Goal: Task Accomplishment & Management: Use online tool/utility

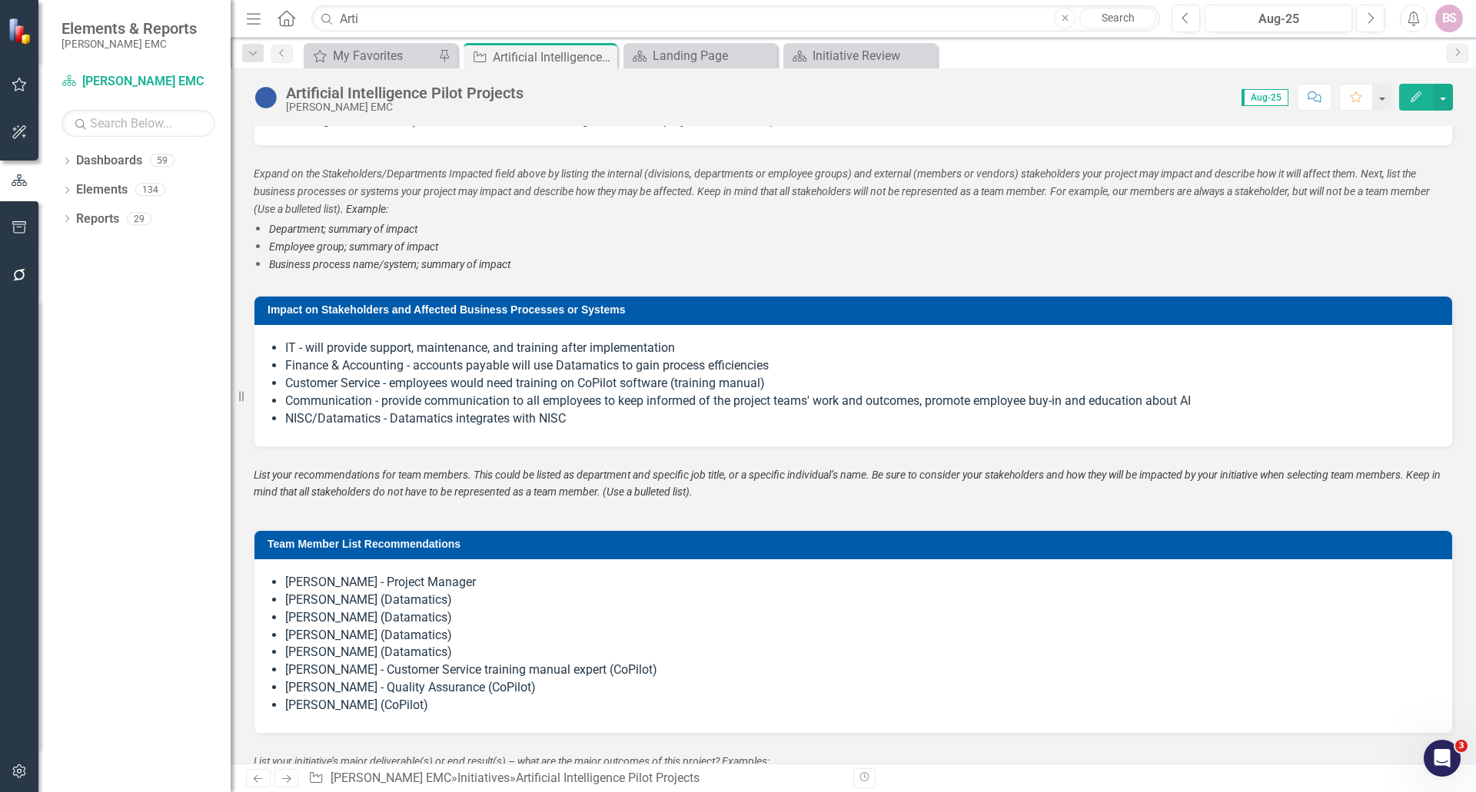
scroll to position [1307, 0]
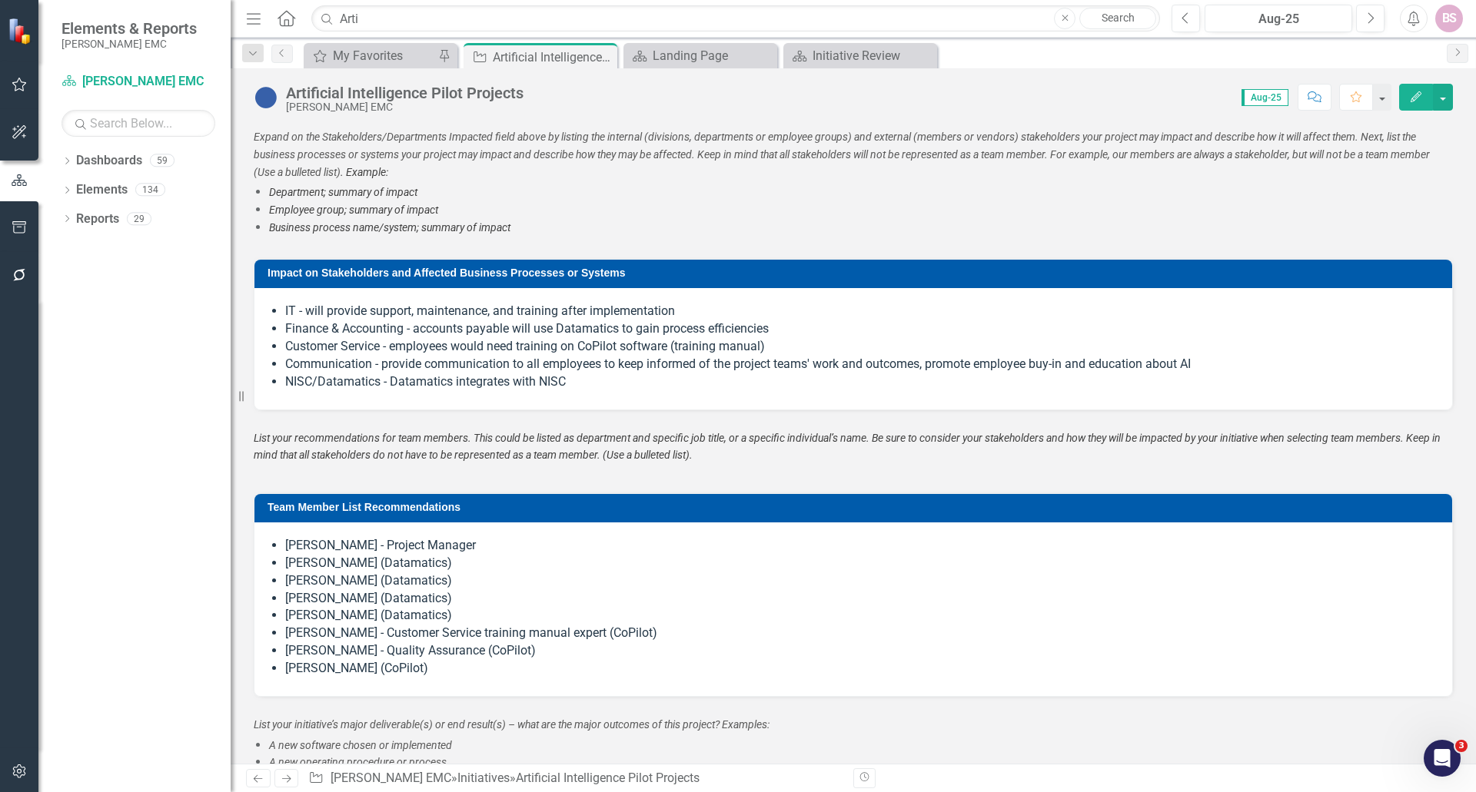
click at [423, 575] on li "[PERSON_NAME] (Datamatics)" at bounding box center [860, 582] width 1151 height 18
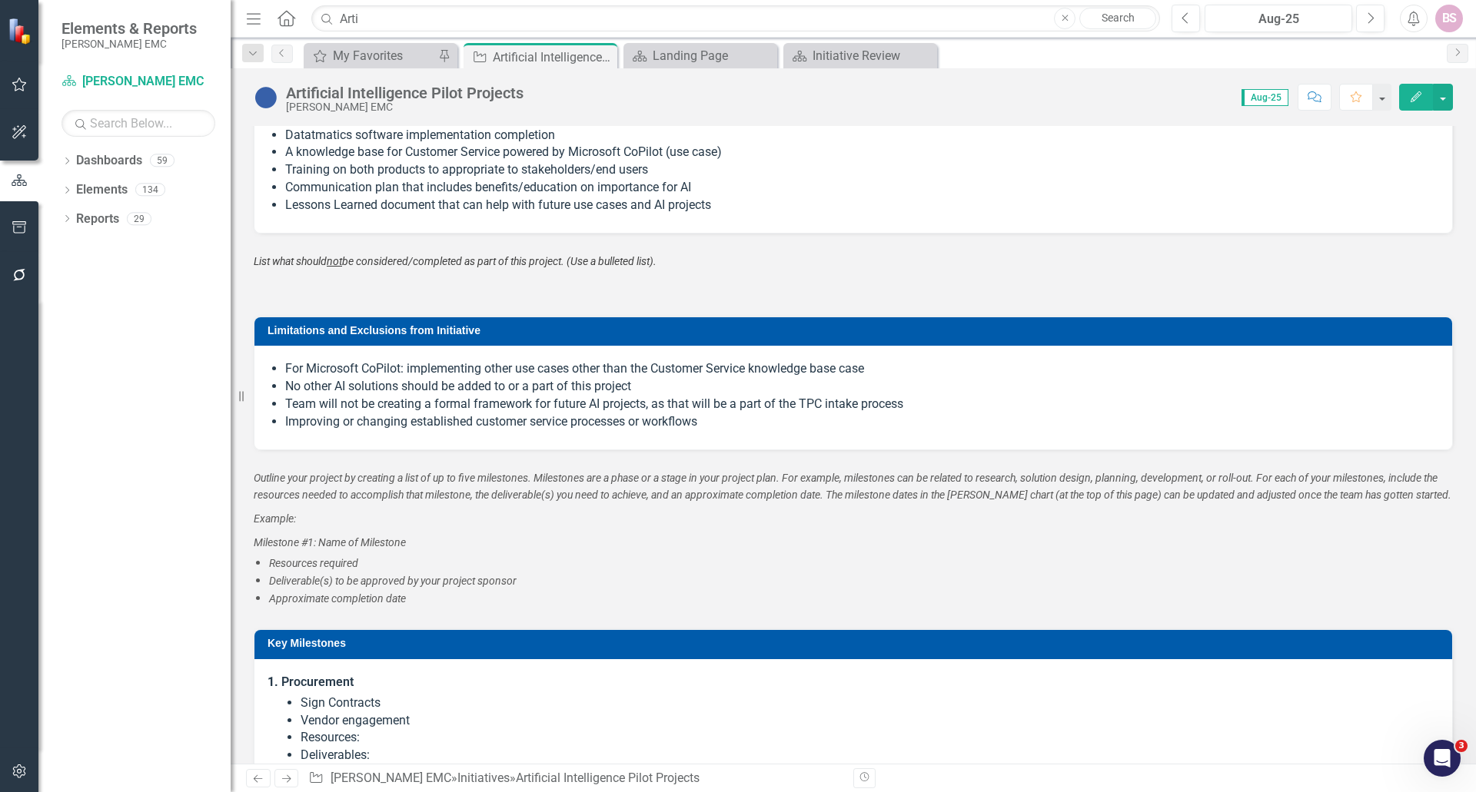
scroll to position [2306, 0]
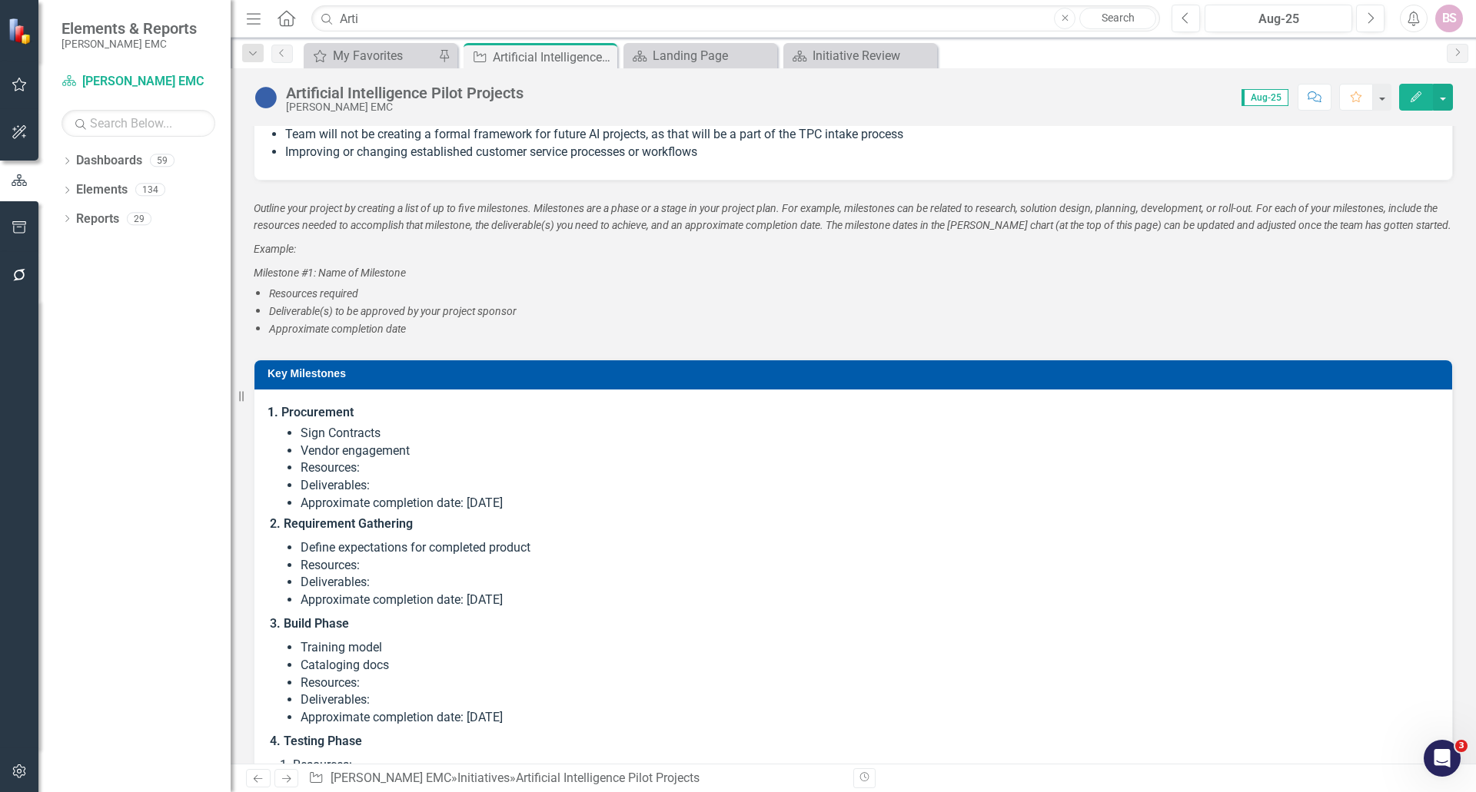
click at [475, 463] on li "Resources:" at bounding box center [869, 469] width 1136 height 18
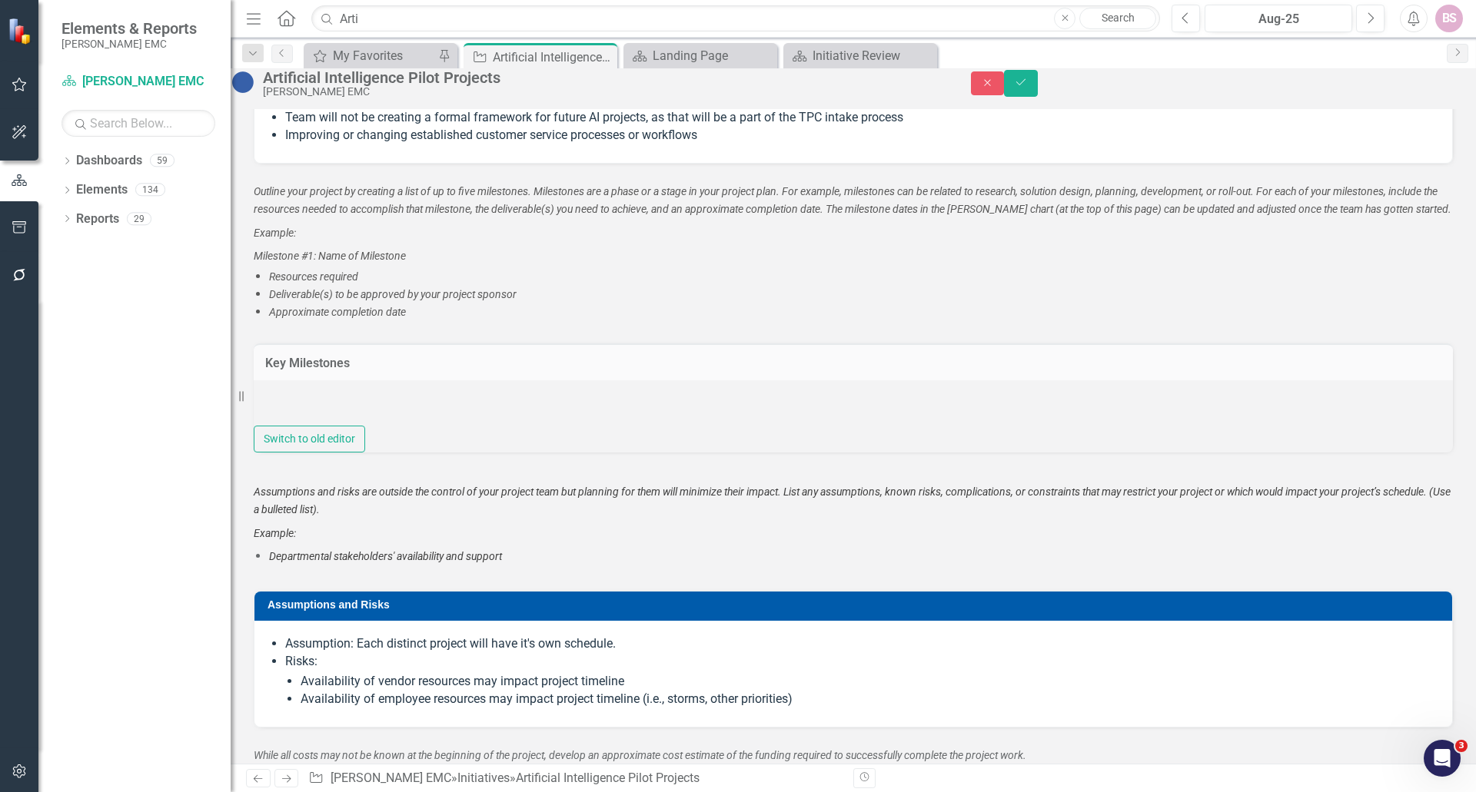
type textarea "<ol> <li style="font-weight: bold;"><strong>Procurement&nbsp;</strong></li> </o…"
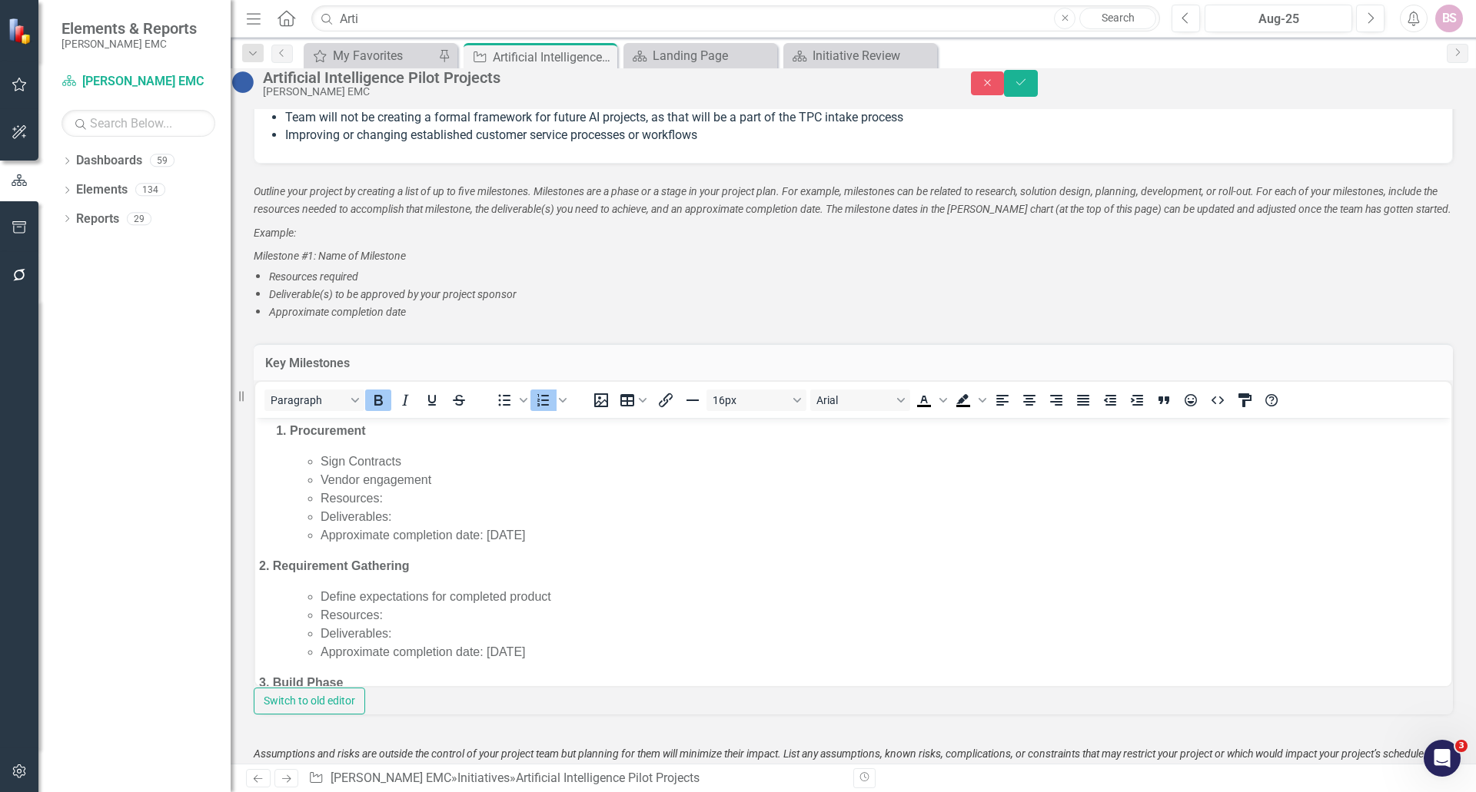
scroll to position [0, 0]
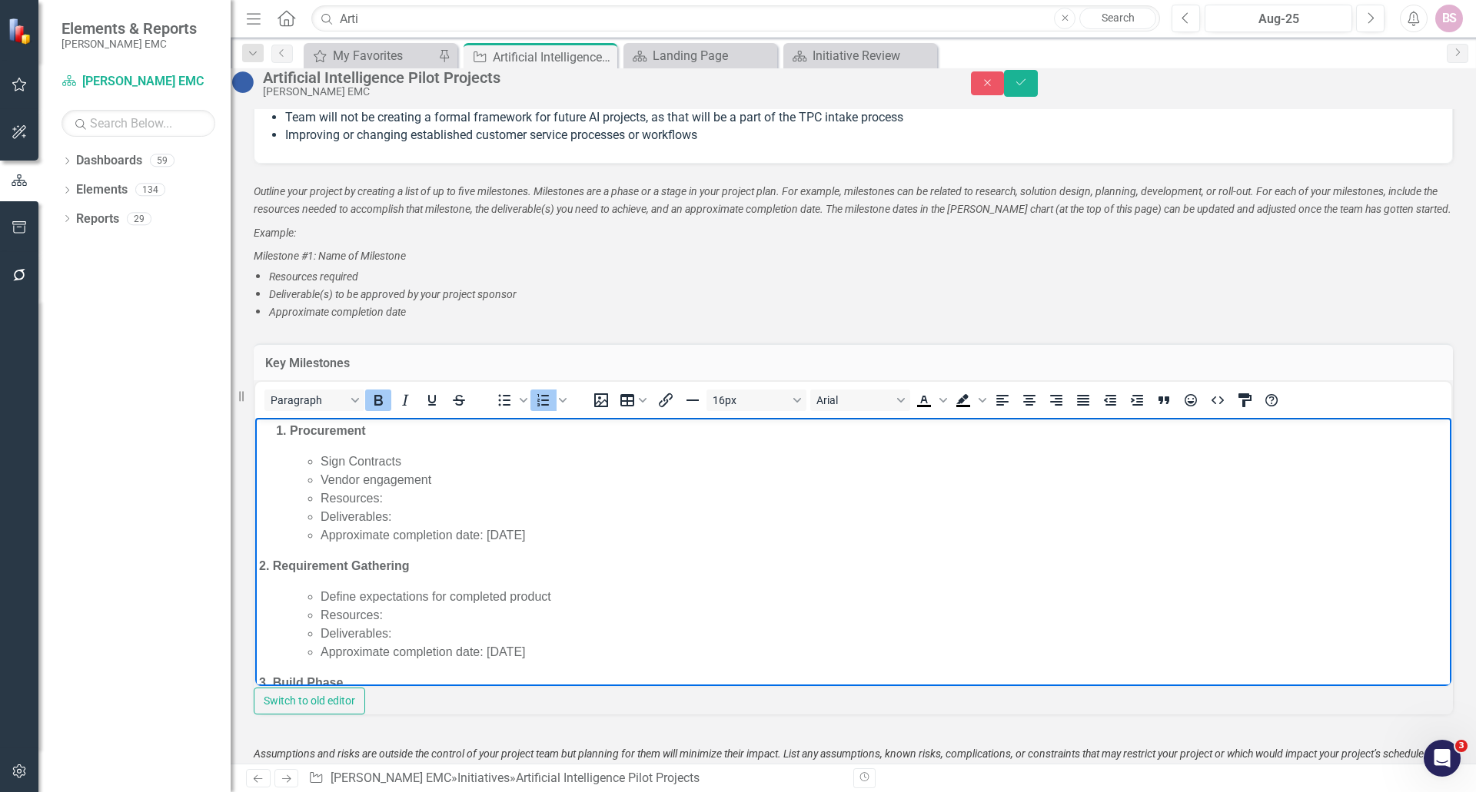
click at [274, 429] on ol "Procurement" at bounding box center [853, 431] width 1188 height 18
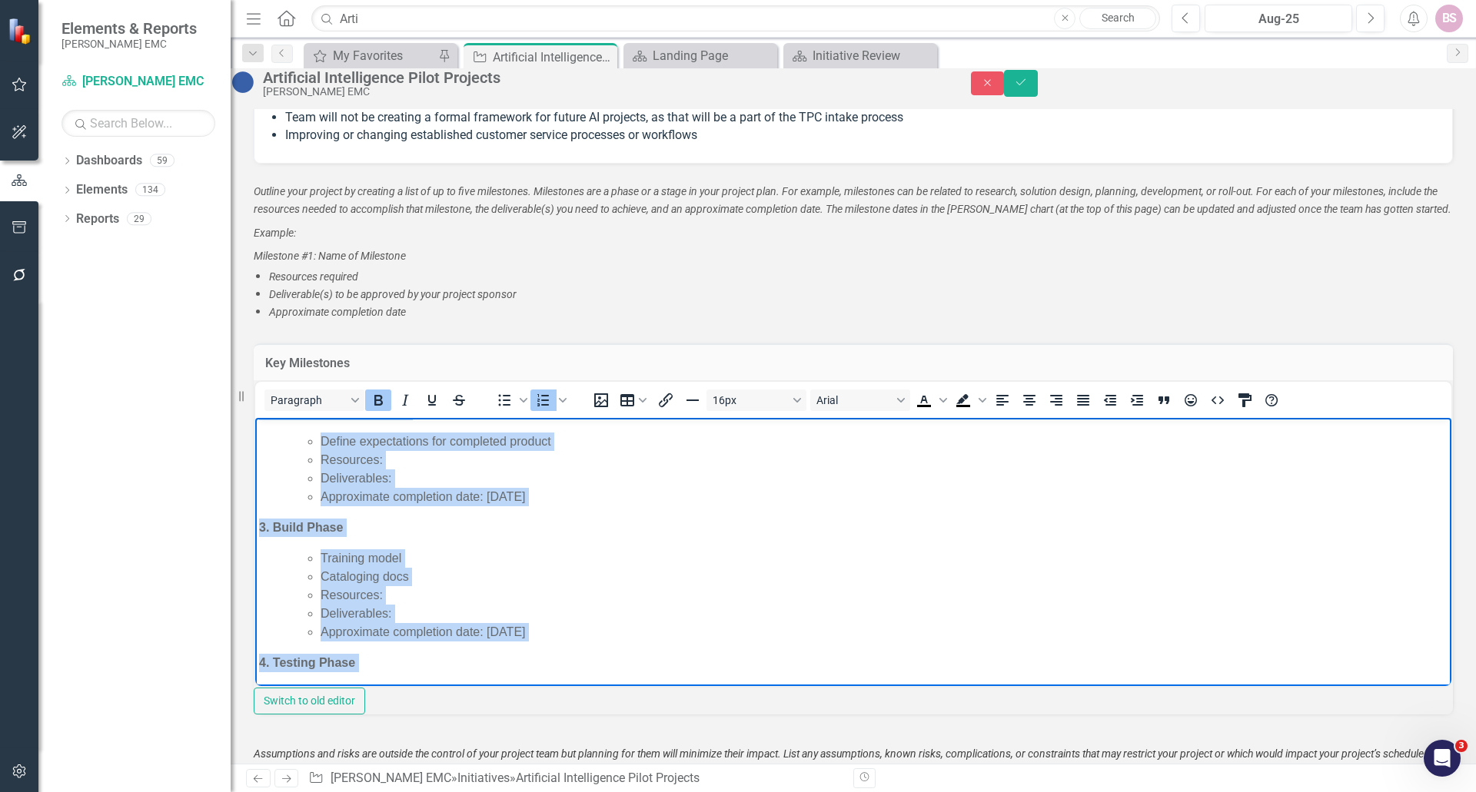
scroll to position [422, 0]
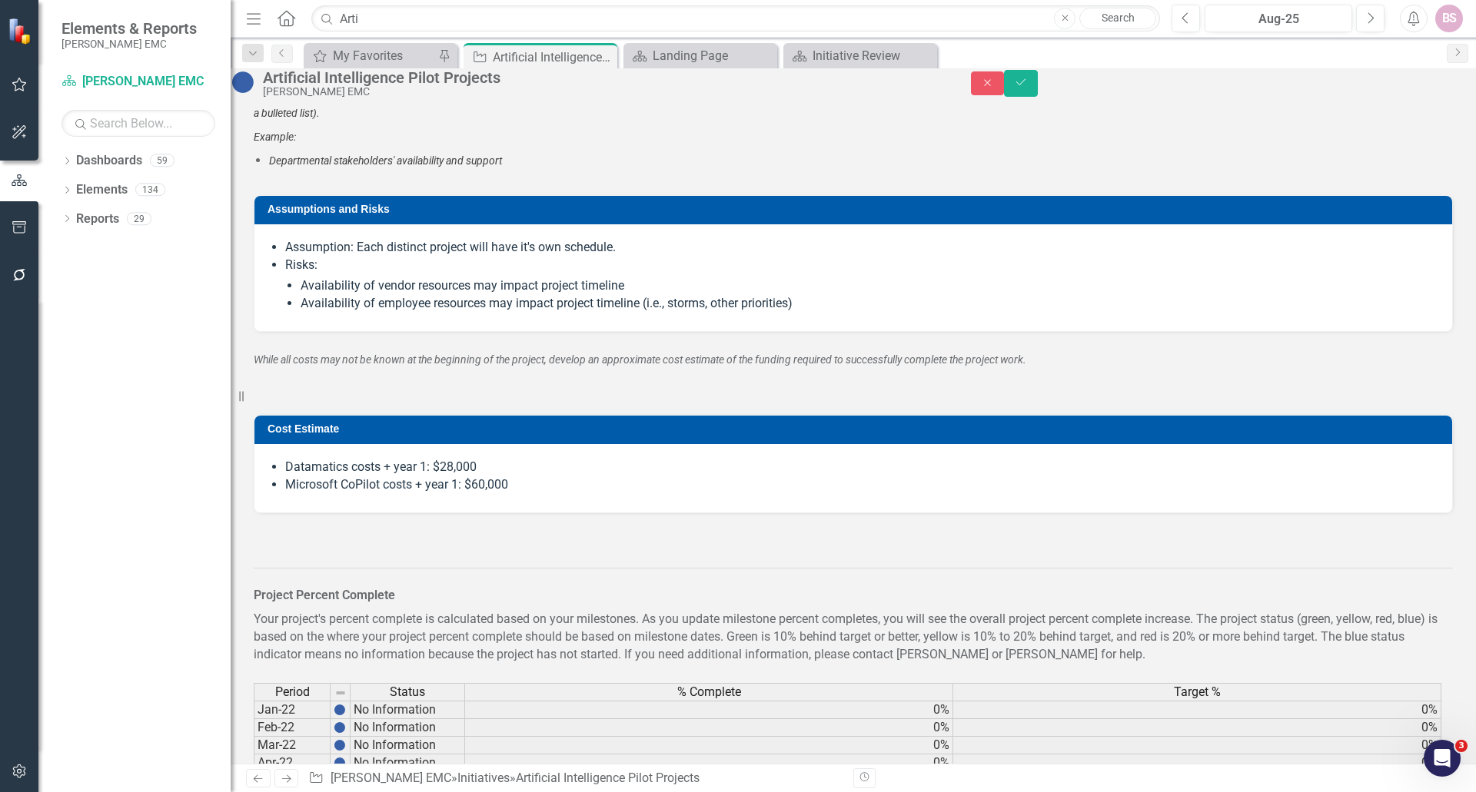
drag, startPoint x: 293, startPoint y: -229, endPoint x: 664, endPoint y: 726, distance: 1024.2
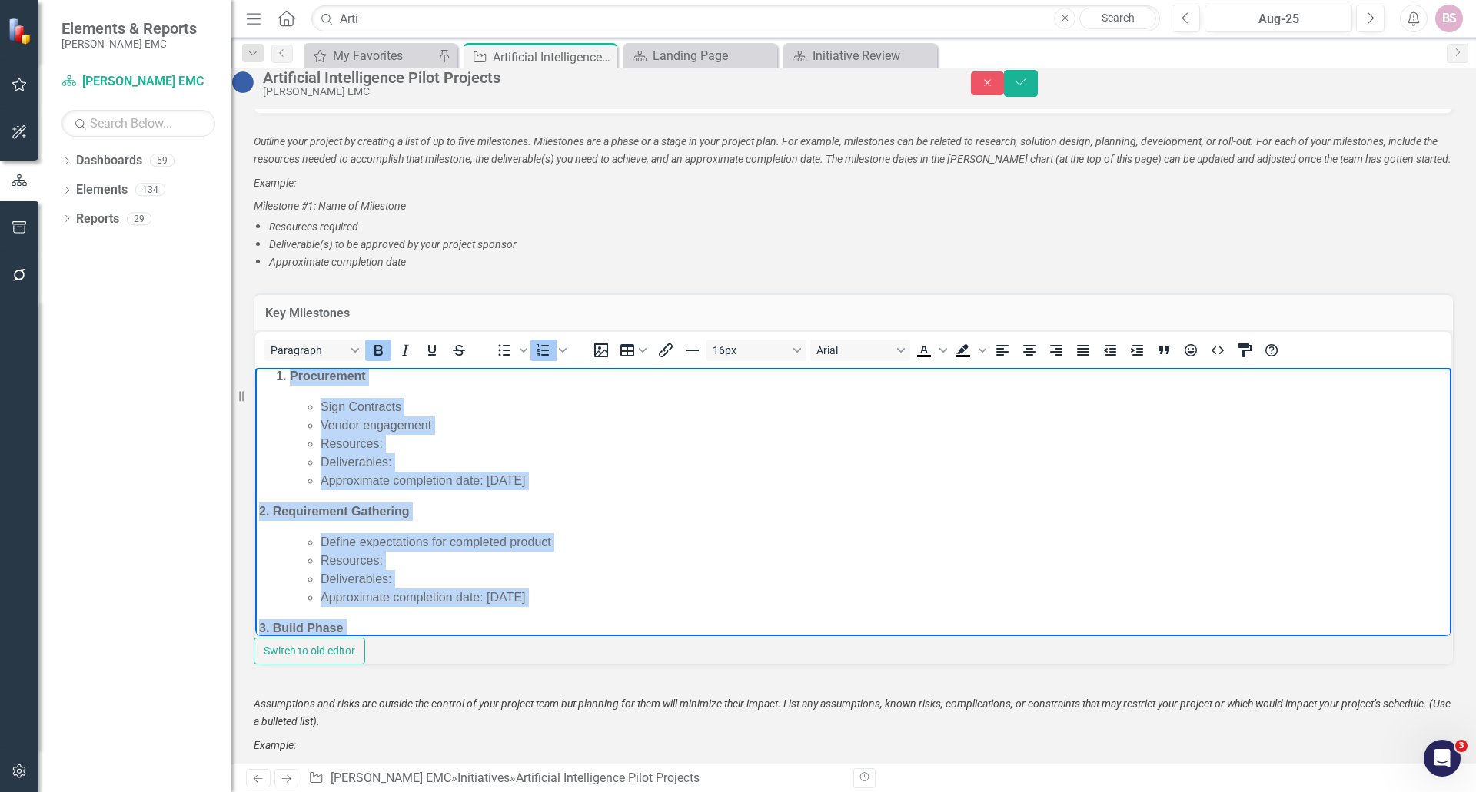
scroll to position [0, 0]
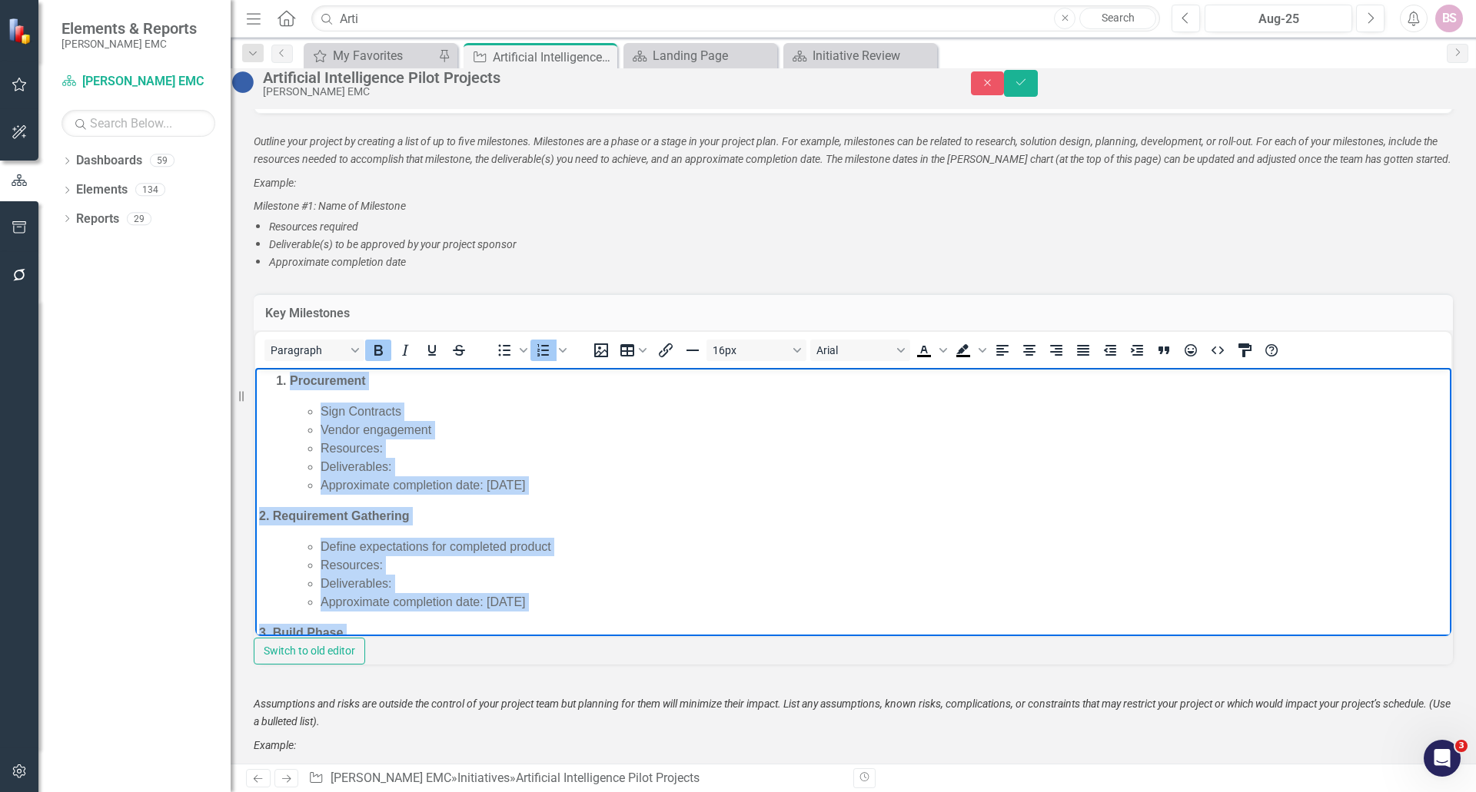
copy body "Procurement Sign Contracts Vendor engagement Resources: Deliverables: Approxima…"
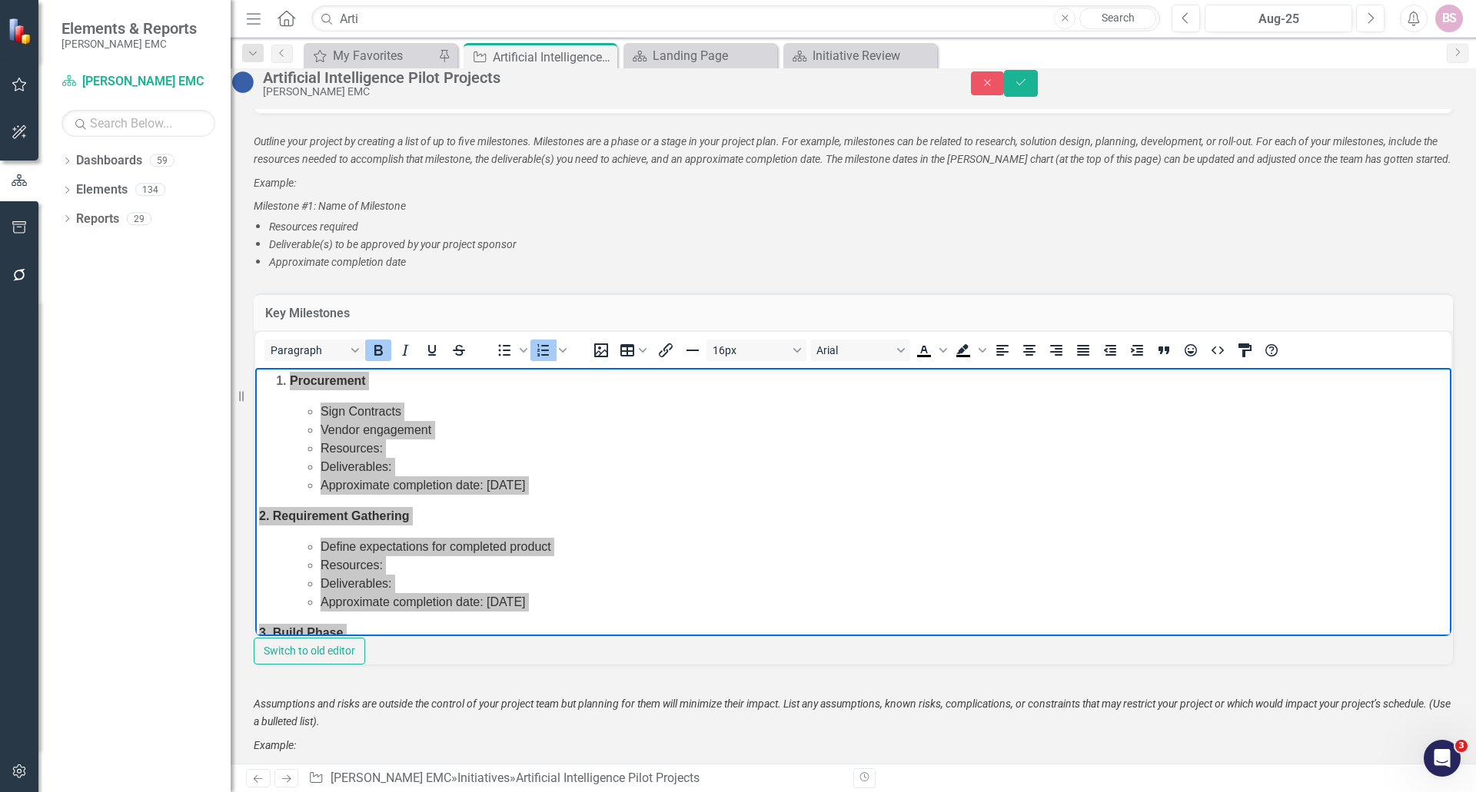
click at [712, 271] on li "Approximate completion date" at bounding box center [861, 263] width 1184 height 18
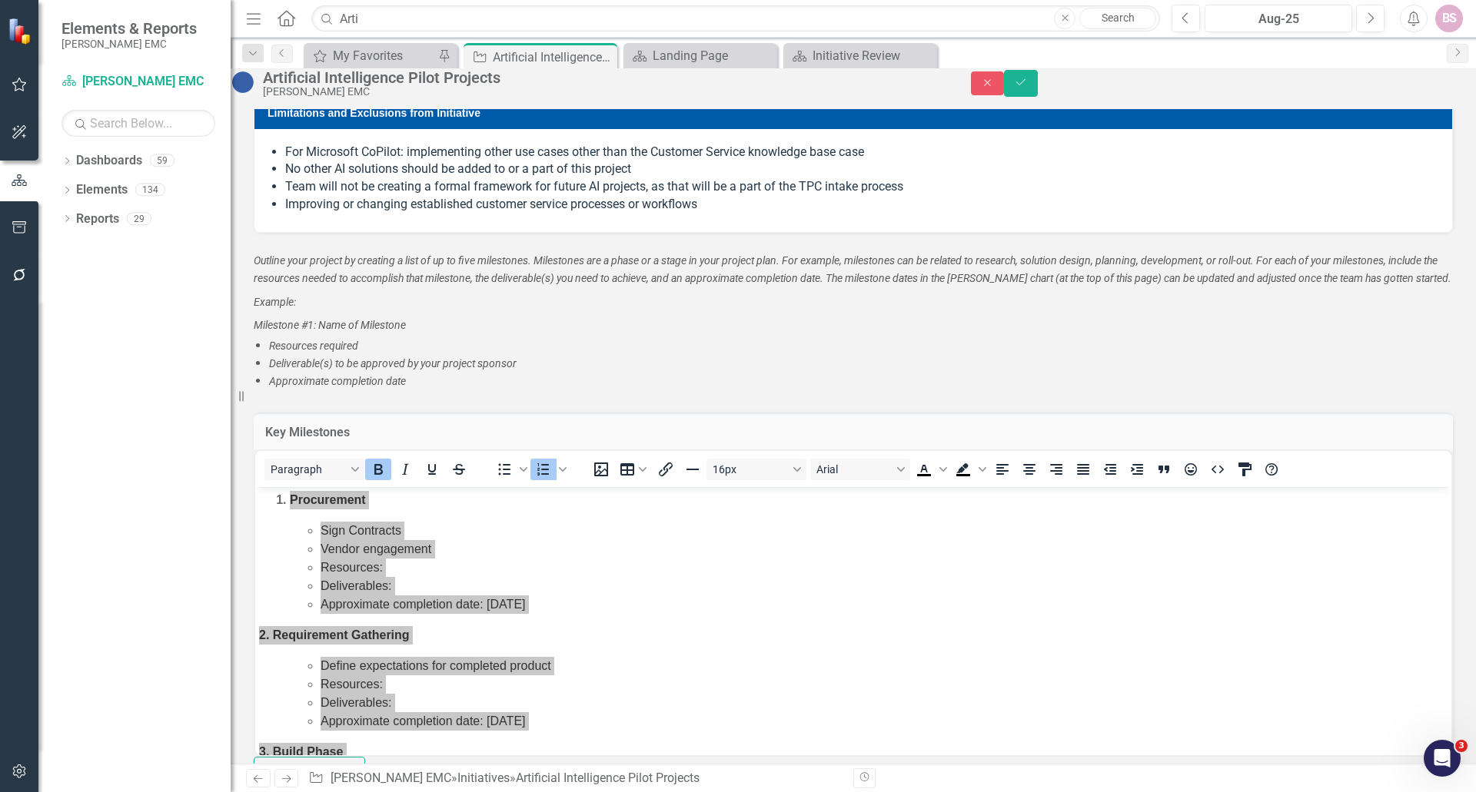
scroll to position [2202, 0]
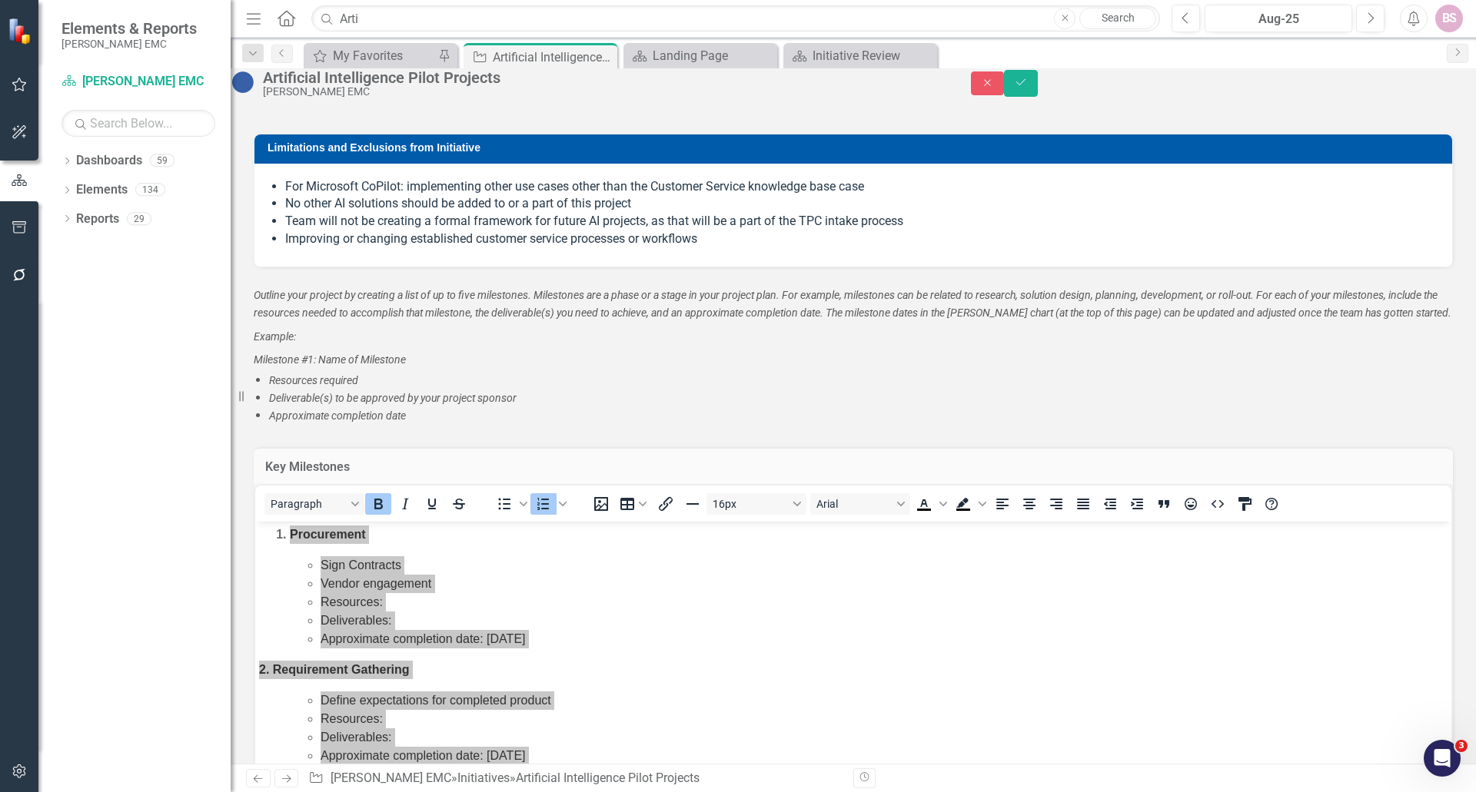
drag, startPoint x: 939, startPoint y: 402, endPoint x: 950, endPoint y: 398, distance: 11.4
click at [939, 390] on li "Resources required" at bounding box center [861, 381] width 1184 height 18
drag, startPoint x: 1396, startPoint y: 91, endPoint x: 70, endPoint y: 144, distance: 1327.6
click at [995, 88] on icon "Close" at bounding box center [988, 83] width 14 height 11
